Goal: Check status

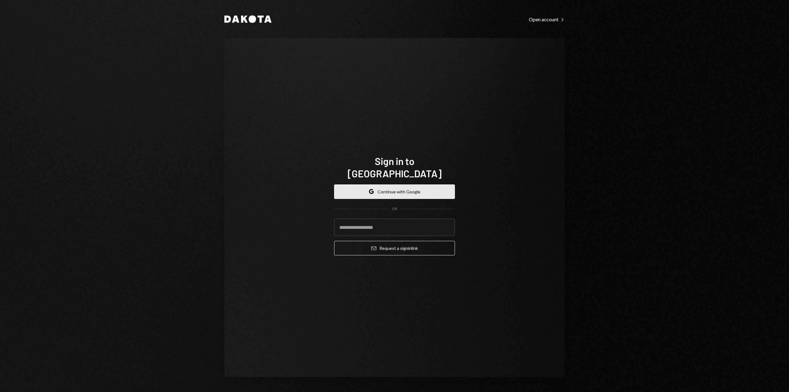
click at [406, 188] on button "Google Continue with Google" at bounding box center [394, 191] width 121 height 14
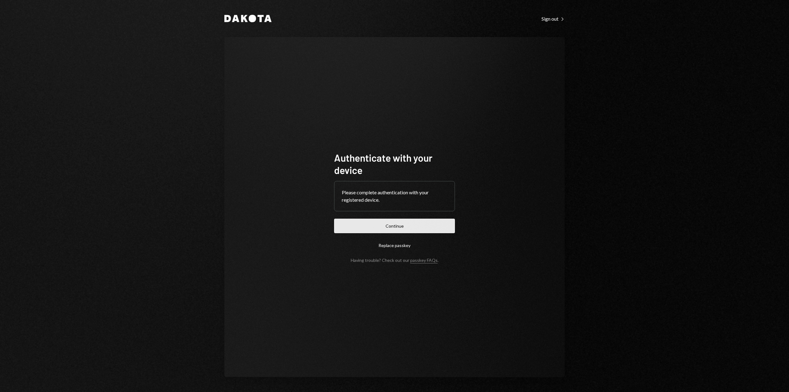
click at [393, 229] on button "Continue" at bounding box center [394, 225] width 121 height 14
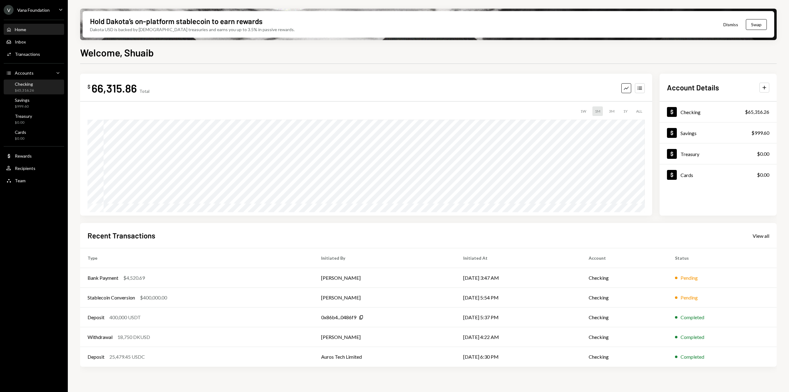
click at [37, 91] on div "Checking $65,316.26" at bounding box center [33, 87] width 55 height 12
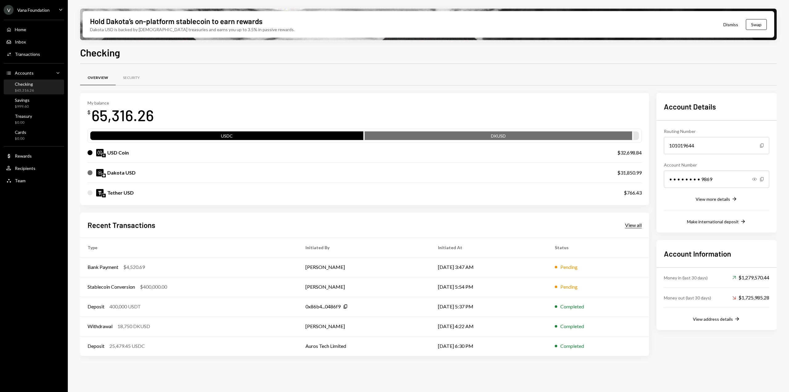
click at [632, 225] on div "View all" at bounding box center [633, 225] width 17 height 6
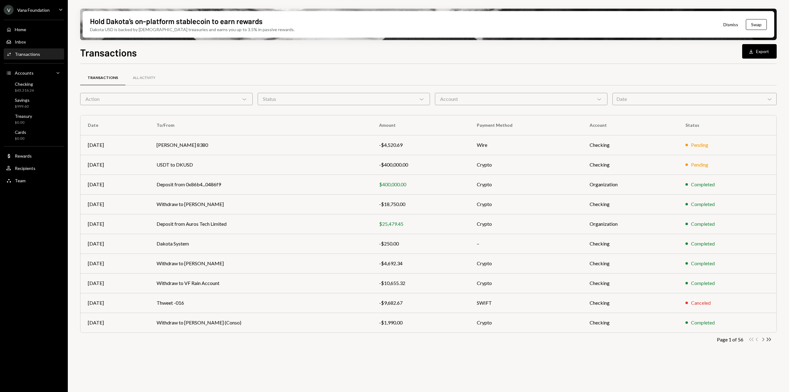
click at [762, 340] on icon "Chevron Right" at bounding box center [763, 339] width 6 height 6
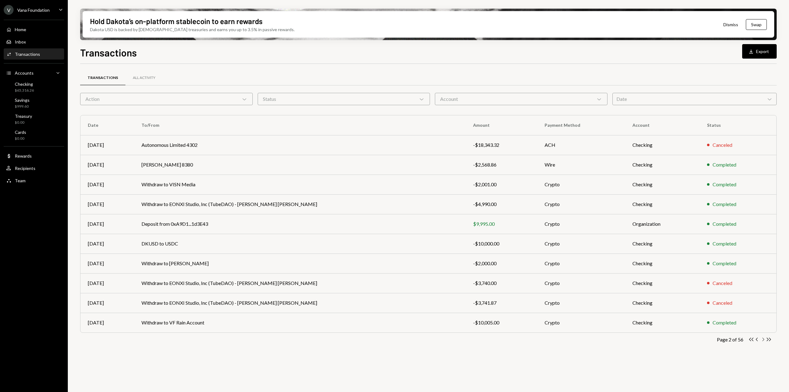
click at [762, 340] on icon "Chevron Right" at bounding box center [763, 339] width 6 height 6
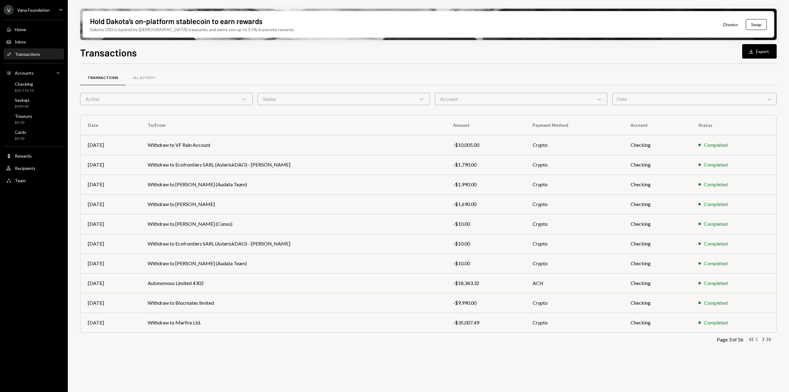
click at [757, 338] on icon "button" at bounding box center [756, 338] width 2 height 3
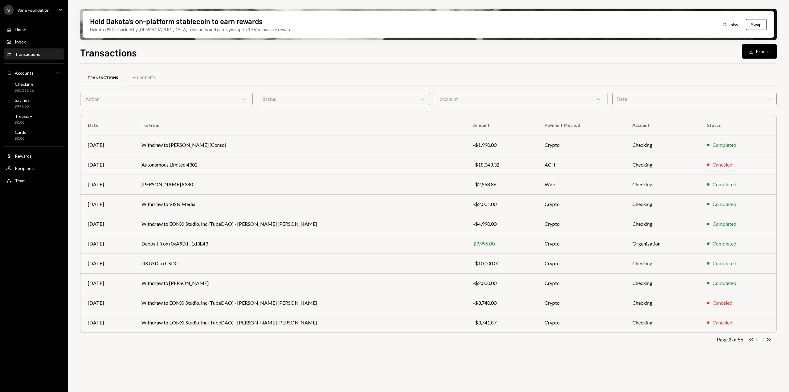
click at [762, 339] on icon "Chevron Right" at bounding box center [763, 339] width 6 height 6
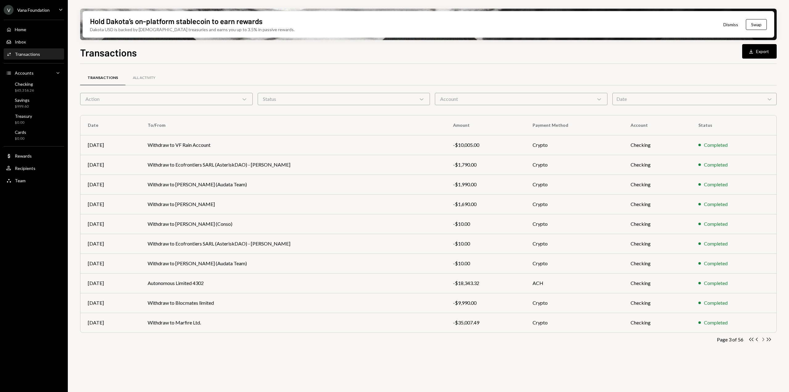
click at [764, 339] on icon "Chevron Right" at bounding box center [763, 339] width 6 height 6
